Goal: Complete application form

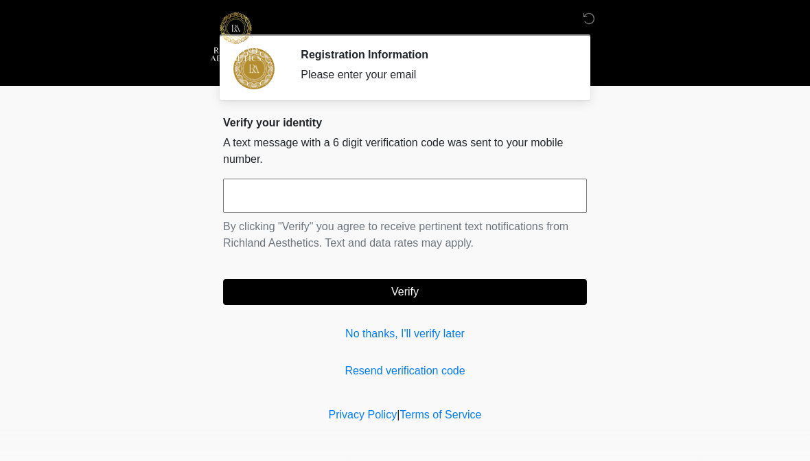
click at [268, 179] on input "text" at bounding box center [405, 196] width 364 height 34
type input "******"
click at [536, 286] on button "Verify" at bounding box center [405, 292] width 364 height 26
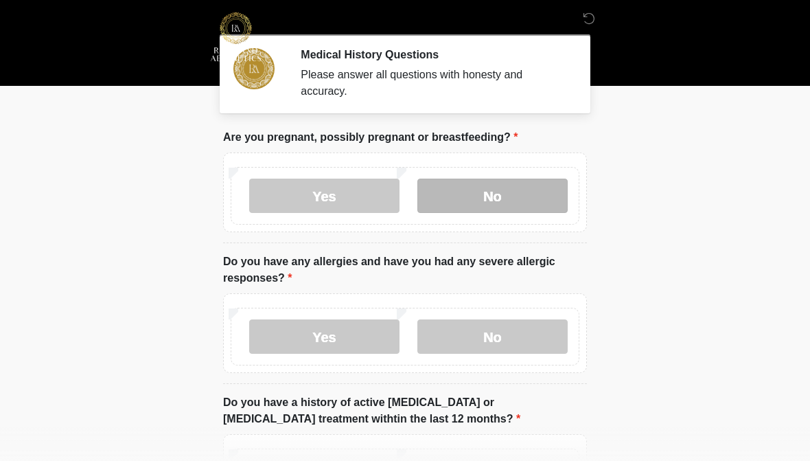
click at [483, 197] on label "No" at bounding box center [492, 196] width 150 height 34
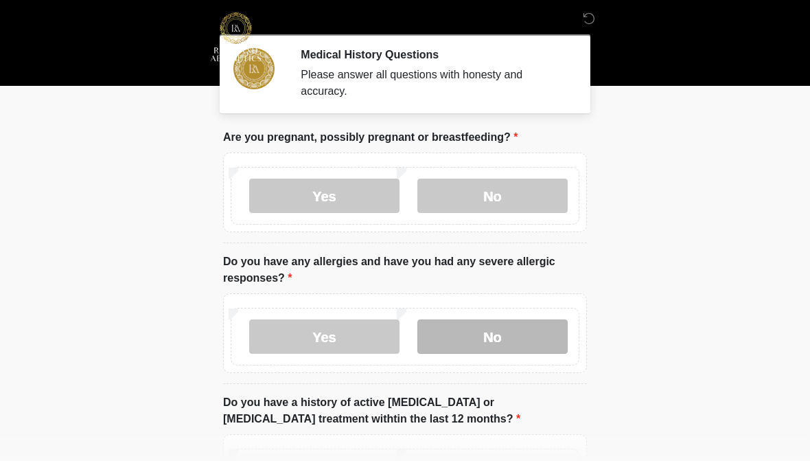
click at [477, 343] on label "No" at bounding box center [492, 336] width 150 height 34
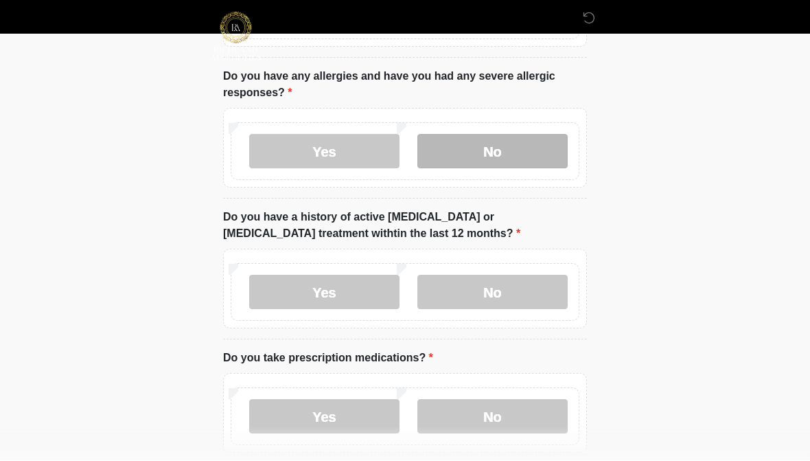
scroll to position [185, 0]
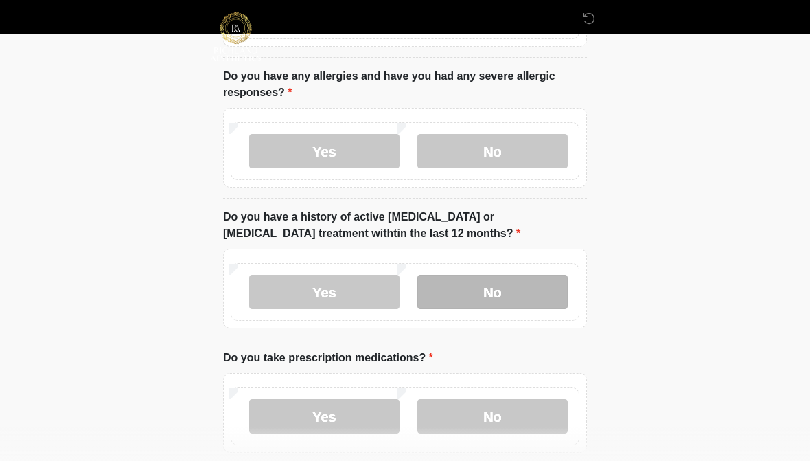
click at [501, 282] on label "No" at bounding box center [492, 292] width 150 height 34
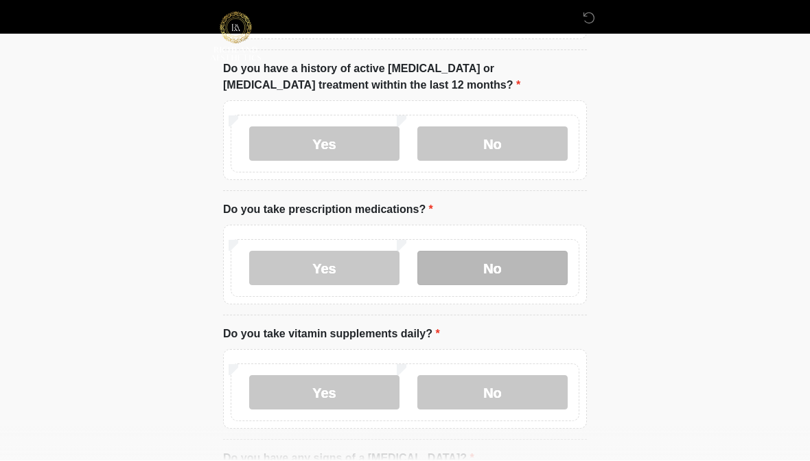
click at [502, 282] on label "No" at bounding box center [492, 268] width 150 height 34
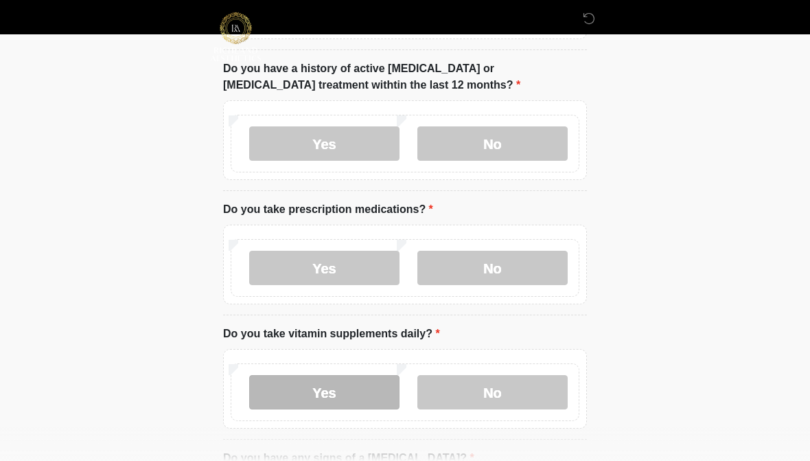
click at [341, 395] on label "Yes" at bounding box center [324, 392] width 150 height 34
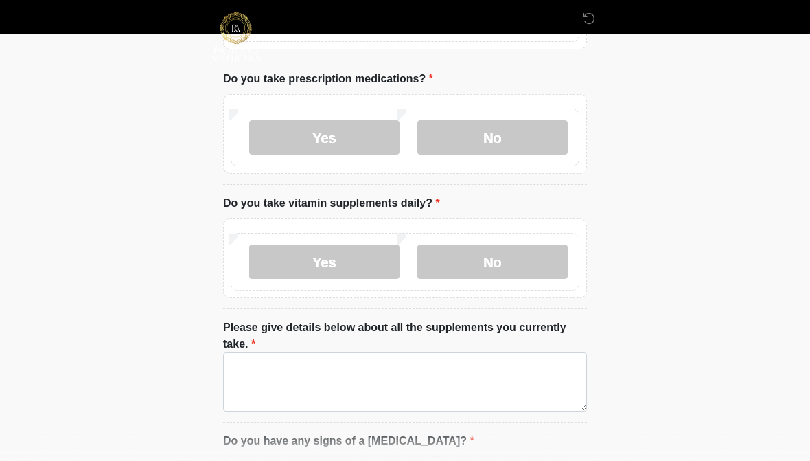
scroll to position [465, 0]
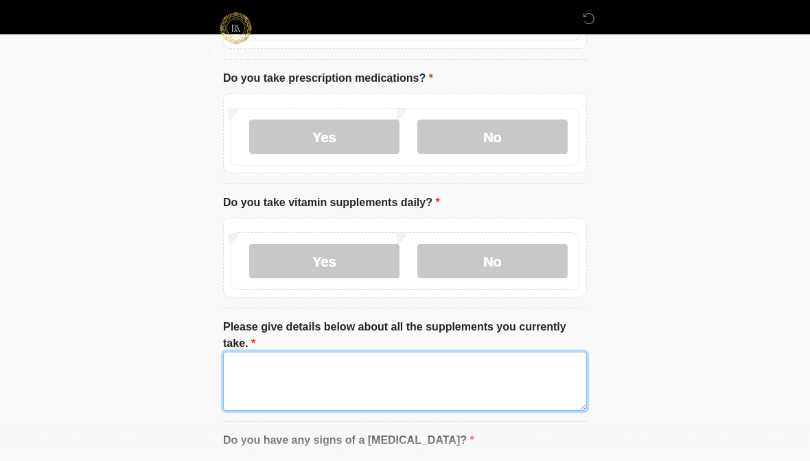
click at [290, 384] on textarea "Please give details below about all the supplements you currently take." at bounding box center [405, 381] width 364 height 59
click at [283, 360] on textarea "********" at bounding box center [405, 381] width 364 height 59
click at [284, 363] on textarea "*******" at bounding box center [405, 381] width 364 height 59
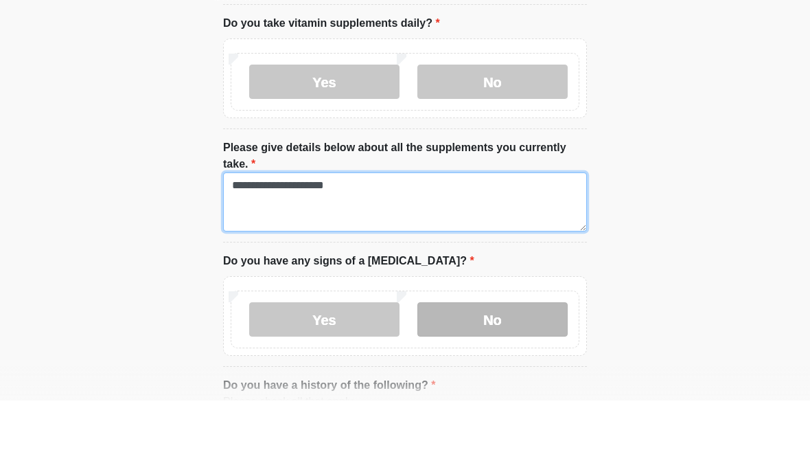
type textarea "**********"
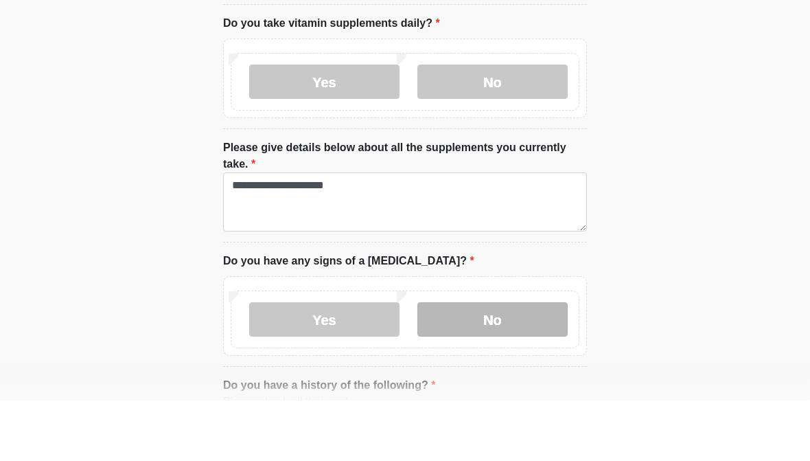
click at [458, 363] on label "No" at bounding box center [492, 380] width 150 height 34
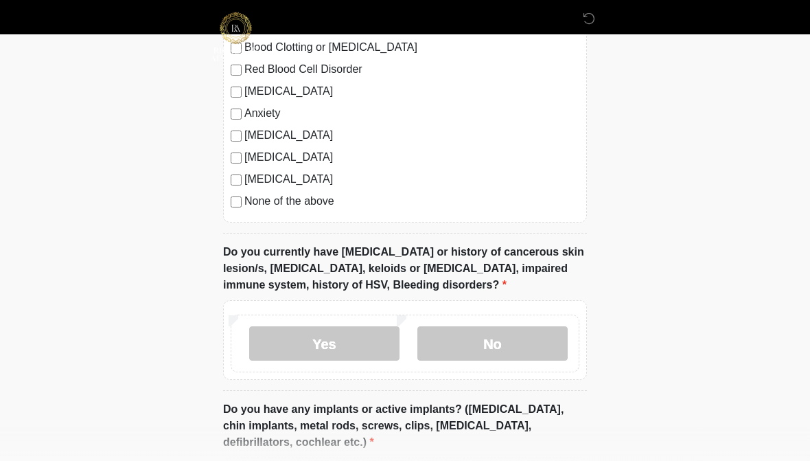
scroll to position [1118, 0]
click at [238, 207] on div "[MEDICAL_DATA] Heart Disease Heart Attack Stroke Blood Clotting or [MEDICAL_DAT…" at bounding box center [405, 82] width 364 height 279
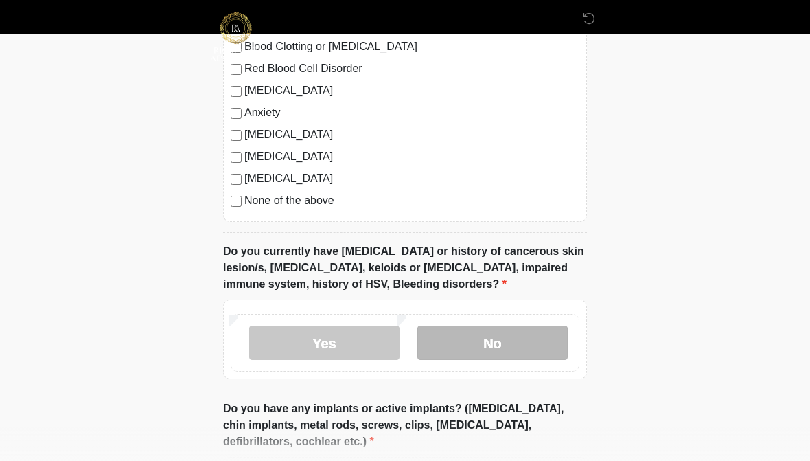
click at [515, 343] on label "No" at bounding box center [492, 342] width 150 height 34
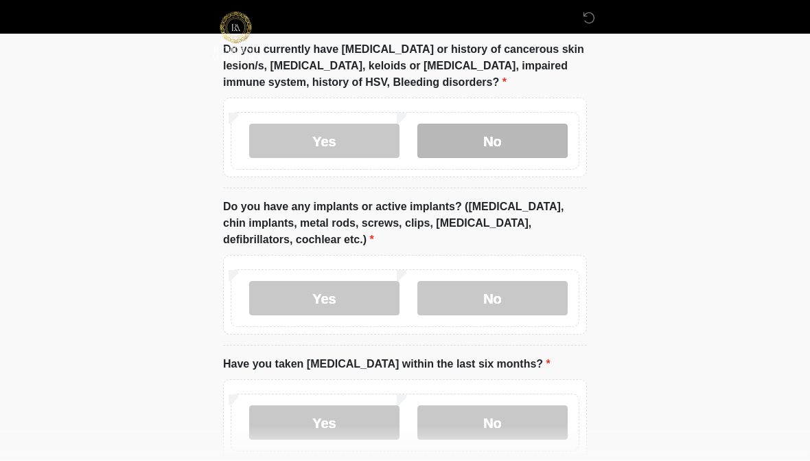
scroll to position [1320, 0]
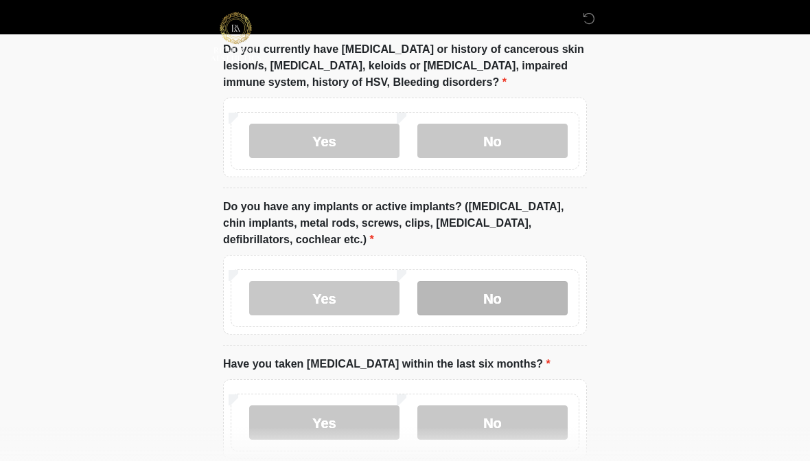
click at [525, 282] on label "No" at bounding box center [492, 298] width 150 height 34
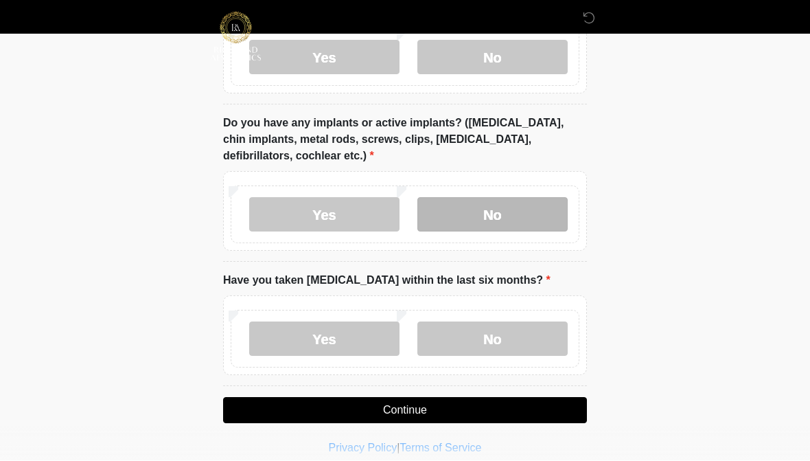
scroll to position [1403, 0]
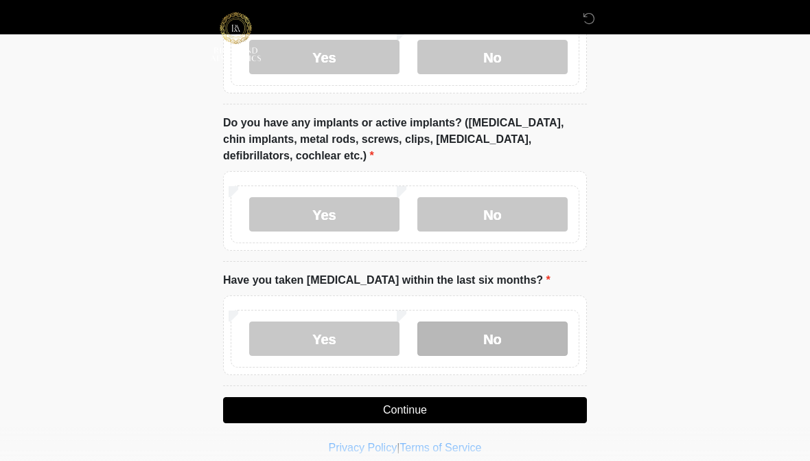
click at [485, 338] on label "No" at bounding box center [492, 338] width 150 height 34
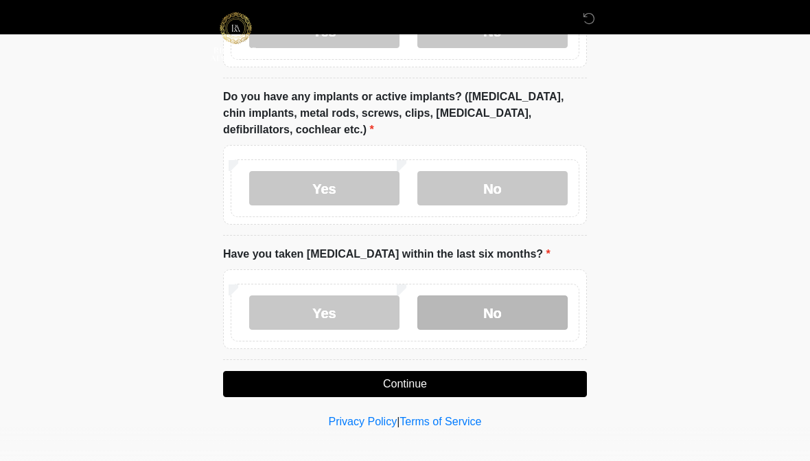
scroll to position [1436, 0]
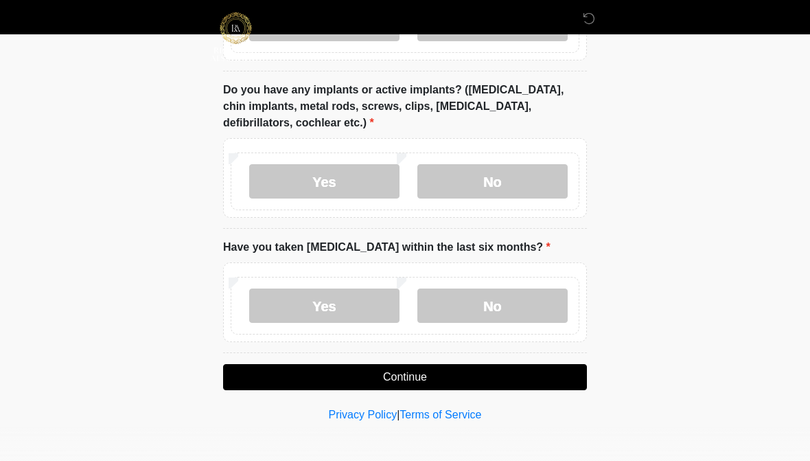
click at [409, 380] on button "Continue" at bounding box center [405, 377] width 364 height 26
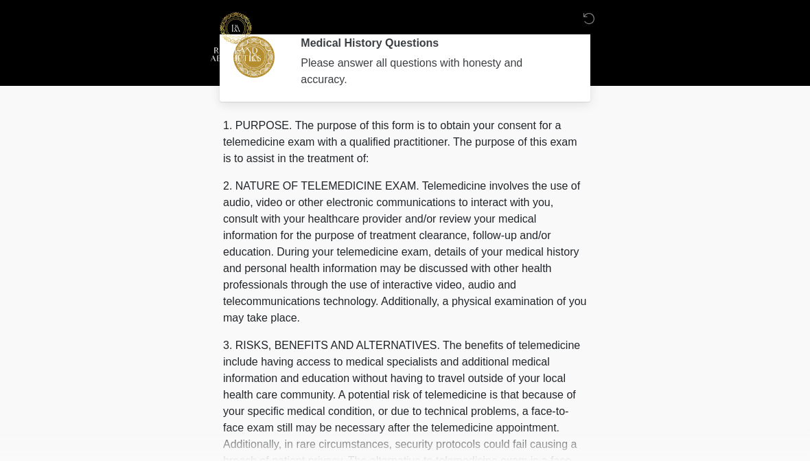
scroll to position [0, 0]
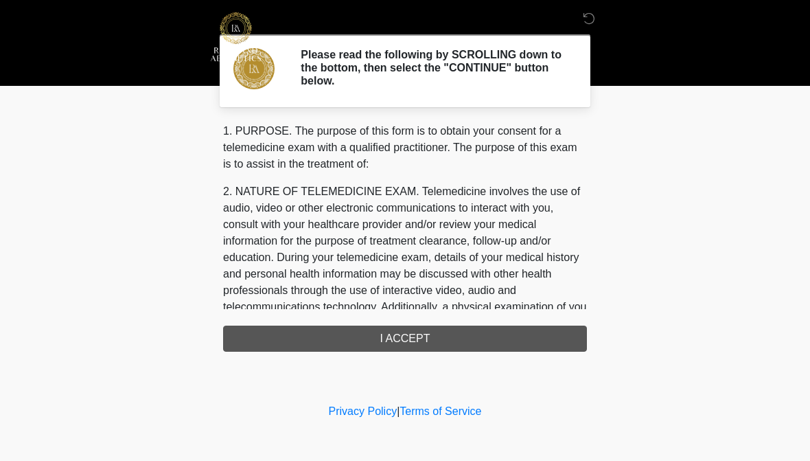
click at [407, 345] on div "1. PURPOSE. The purpose of this form is to obtain your consent for a telemedici…" at bounding box center [405, 237] width 364 height 229
click at [412, 340] on div "1. PURPOSE. The purpose of this form is to obtain your consent for a telemedici…" at bounding box center [405, 237] width 364 height 229
click at [442, 252] on p "2. NATURE OF TELEMEDICINE EXAM. Telemedicine involves the use of audio, video o…" at bounding box center [405, 257] width 364 height 148
click at [292, 215] on p "2. NATURE OF TELEMEDICINE EXAM. Telemedicine involves the use of audio, video o…" at bounding box center [405, 257] width 364 height 148
click at [393, 344] on div "1. PURPOSE. The purpose of this form is to obtain your consent for a telemedici…" at bounding box center [405, 237] width 364 height 229
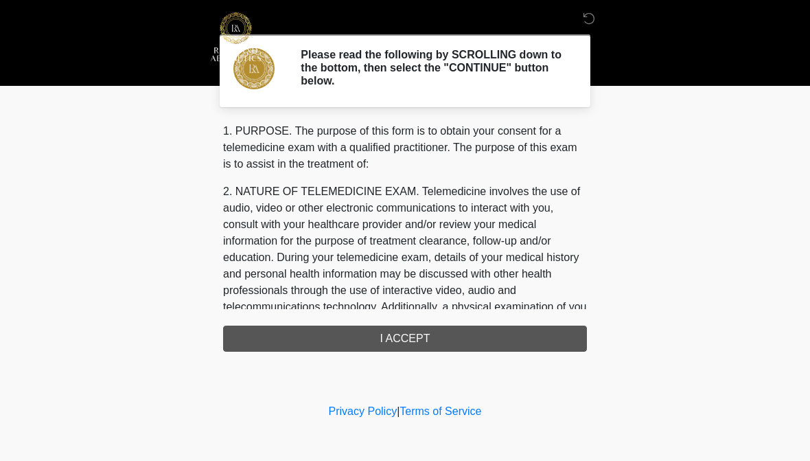
click at [393, 344] on div "1. PURPOSE. The purpose of this form is to obtain your consent for a telemedici…" at bounding box center [405, 237] width 364 height 229
click at [393, 334] on div "1. PURPOSE. The purpose of this form is to obtain your consent for a telemedici…" at bounding box center [405, 237] width 364 height 229
click at [424, 339] on div "1. PURPOSE. The purpose of this form is to obtain your consent for a telemedici…" at bounding box center [405, 237] width 364 height 229
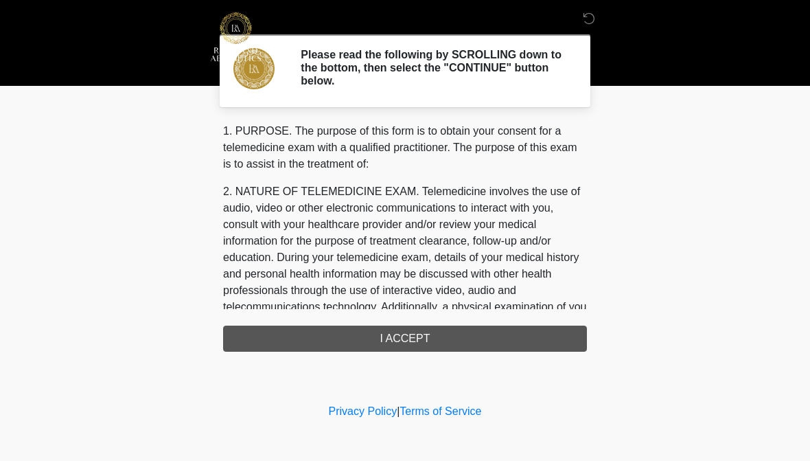
click at [389, 342] on div "1. PURPOSE. The purpose of this form is to obtain your consent for a telemedici…" at bounding box center [405, 237] width 364 height 229
click at [457, 341] on div "1. PURPOSE. The purpose of this form is to obtain your consent for a telemedici…" at bounding box center [405, 237] width 364 height 229
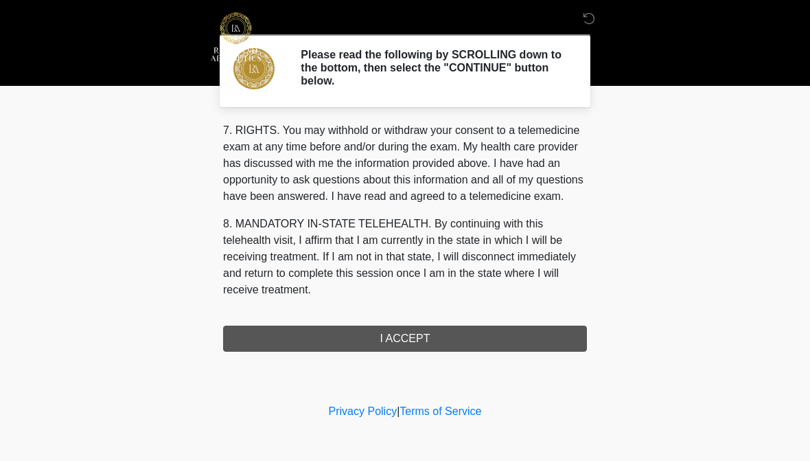
click at [451, 336] on div "1. PURPOSE. The purpose of this form is to obtain your consent for a telemedici…" at bounding box center [405, 237] width 364 height 229
click at [451, 336] on button "I ACCEPT" at bounding box center [405, 338] width 364 height 26
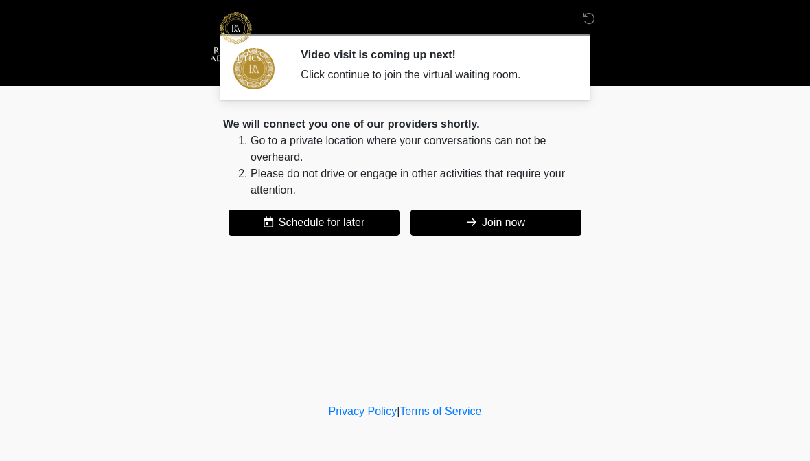
click at [515, 229] on button "Join now" at bounding box center [496, 222] width 171 height 26
